Goal: Navigation & Orientation: Understand site structure

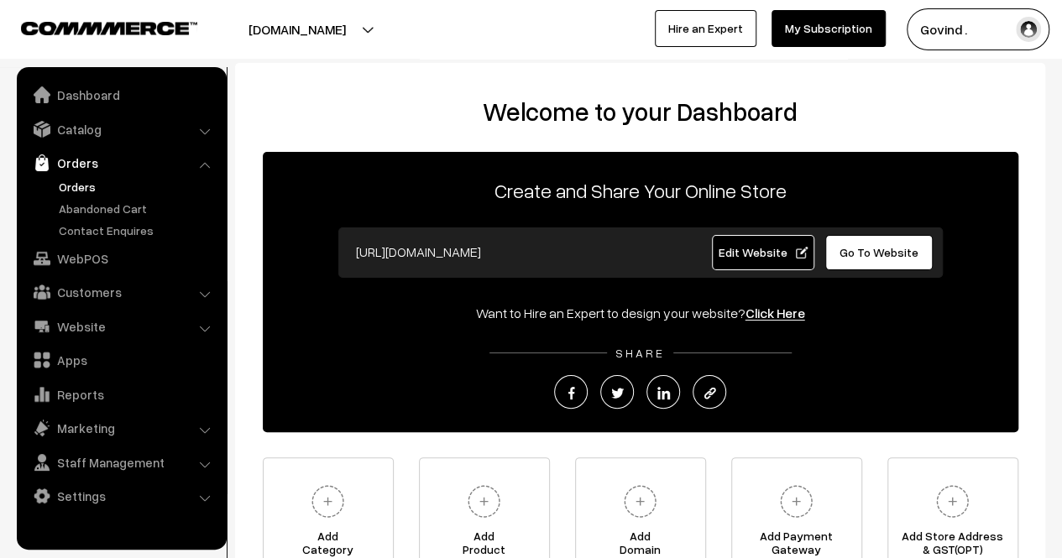
click at [79, 194] on link "Orders" at bounding box center [138, 187] width 166 height 18
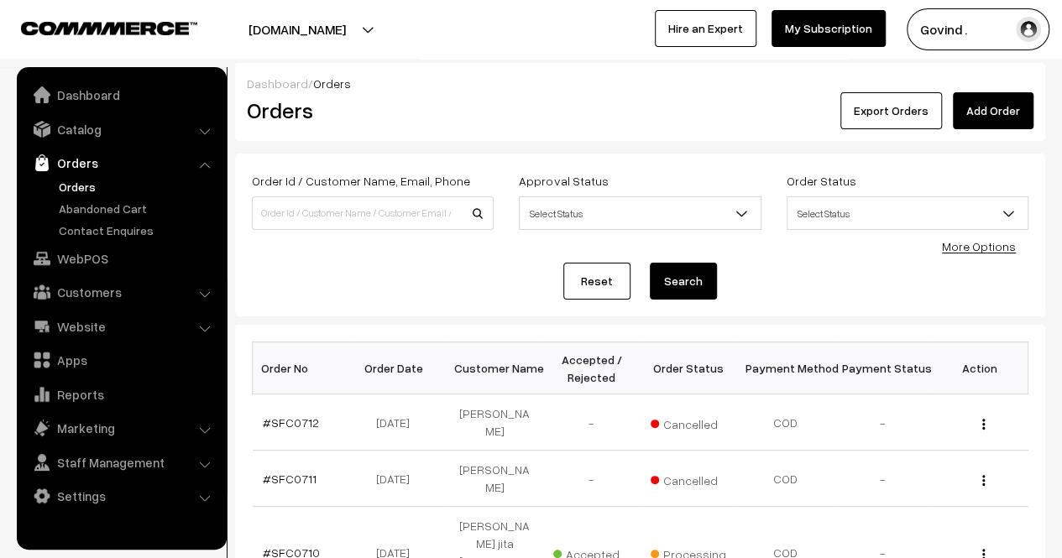
drag, startPoint x: 1074, startPoint y: 167, endPoint x: 1074, endPoint y: 127, distance: 40.3
click at [1062, 127] on html "Thank you for showing interest. Our team will call you shortly. Close shopforco…" at bounding box center [531, 279] width 1062 height 558
click at [102, 208] on link "Abandoned Cart" at bounding box center [138, 209] width 166 height 18
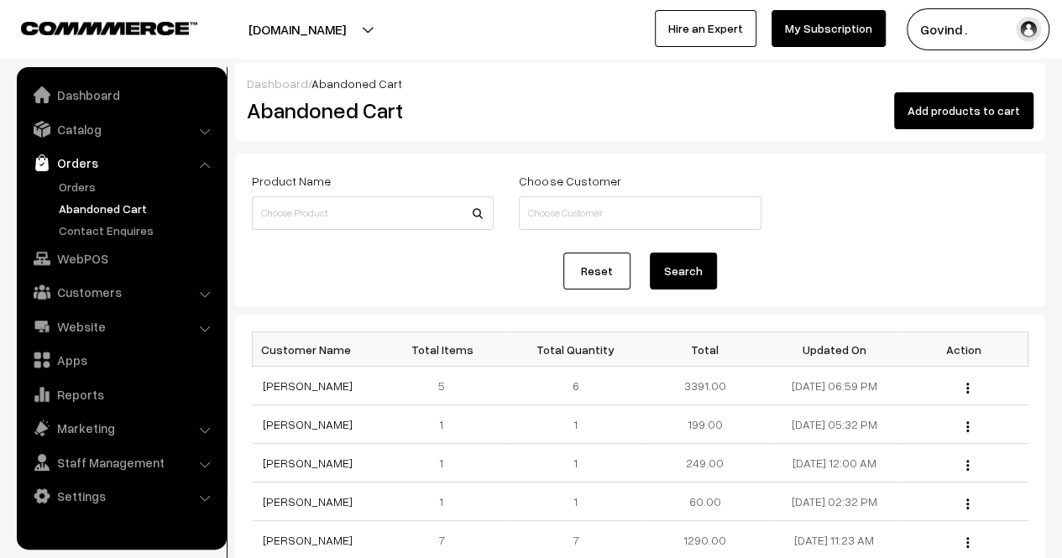
click at [102, 208] on link "Abandoned Cart" at bounding box center [138, 209] width 166 height 18
click at [108, 234] on link "Contact Enquires" at bounding box center [138, 231] width 166 height 18
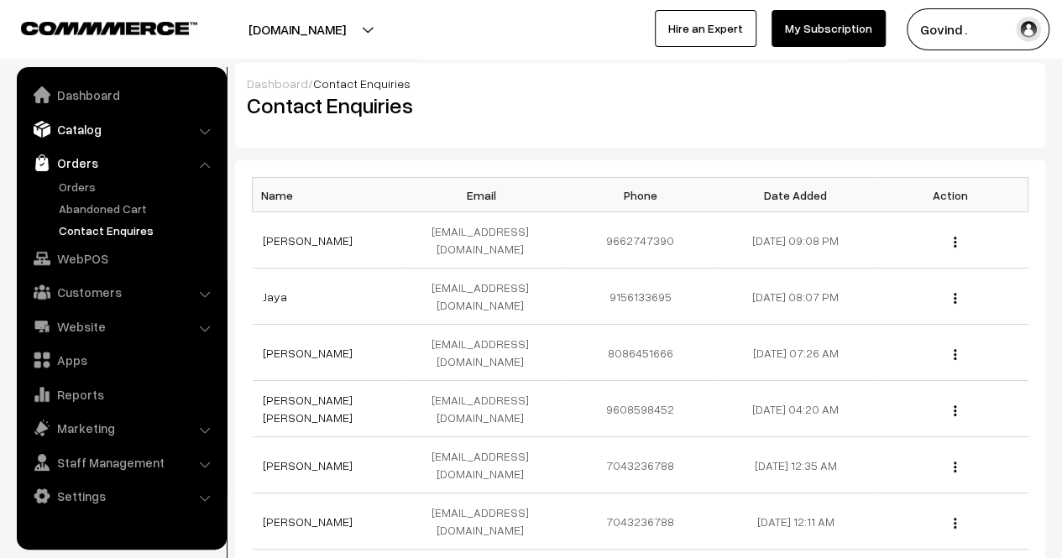
click at [82, 136] on link "Catalog" at bounding box center [121, 129] width 200 height 30
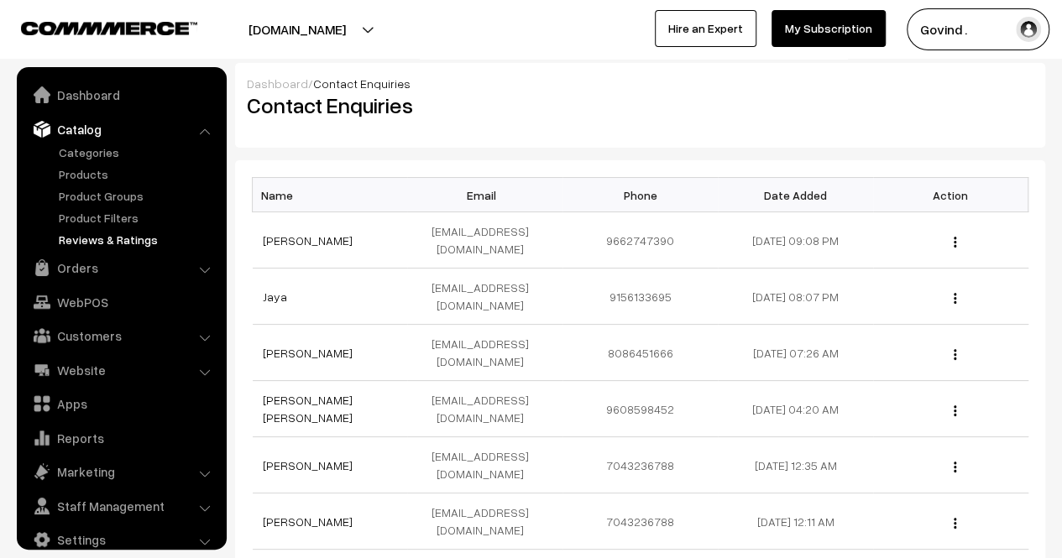
click at [95, 244] on link "Reviews & Ratings" at bounding box center [138, 240] width 166 height 18
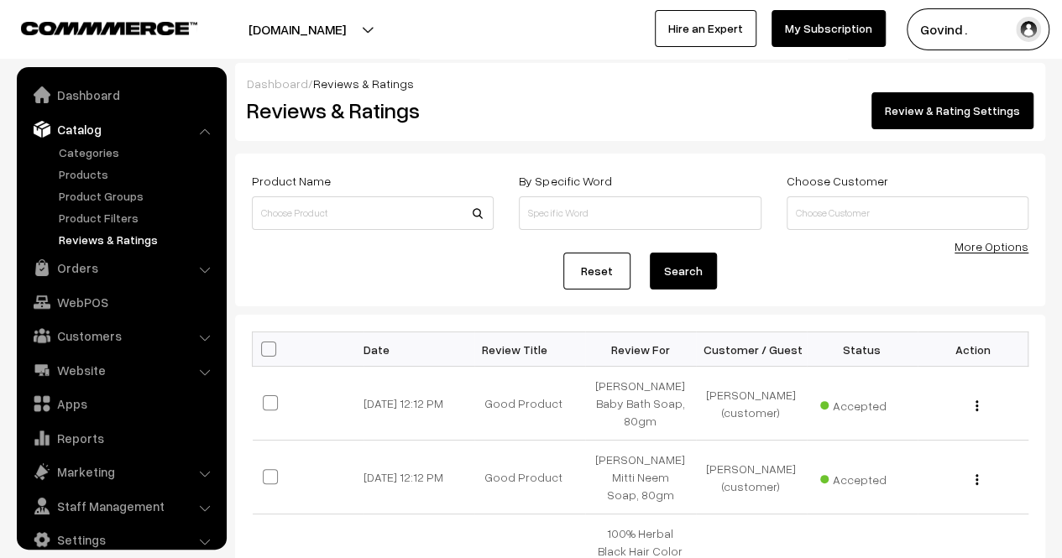
scroll to position [21, 0]
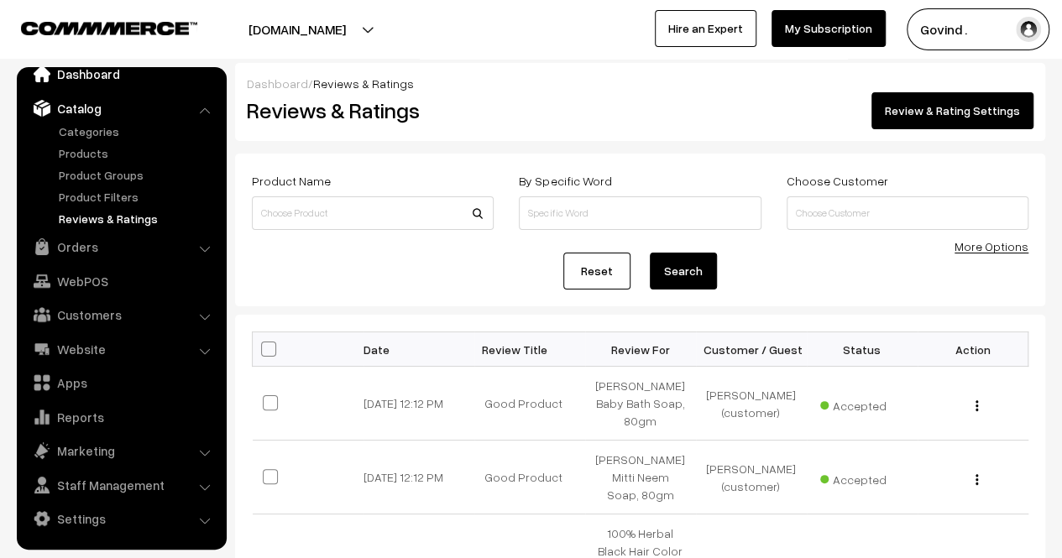
click at [96, 67] on link "Dashboard" at bounding box center [121, 74] width 200 height 30
